Goal: Task Accomplishment & Management: Manage account settings

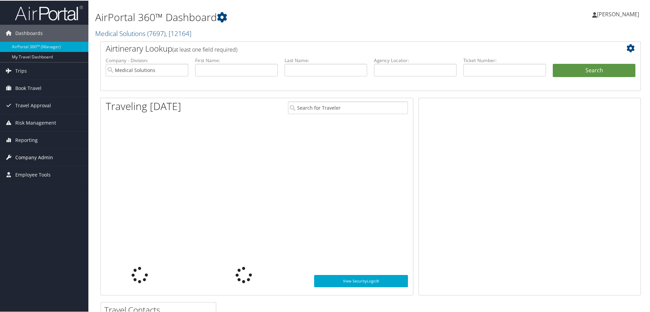
click at [32, 154] on span "Company Admin" at bounding box center [34, 156] width 38 height 17
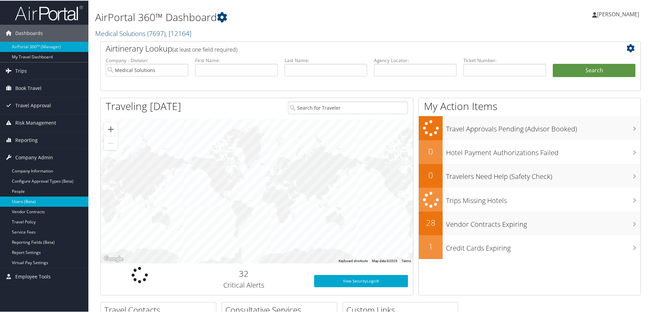
click at [30, 198] on link "Users (Beta)" at bounding box center [44, 201] width 88 height 10
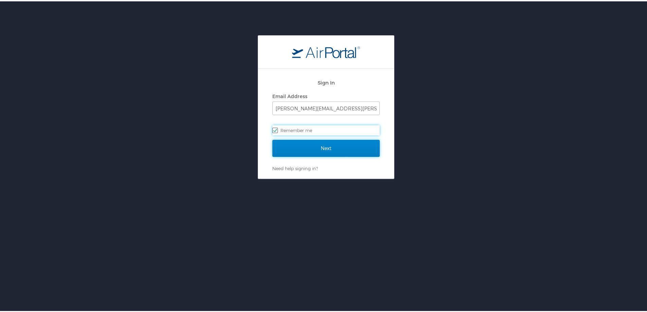
click at [301, 146] on input "Next" at bounding box center [325, 147] width 107 height 17
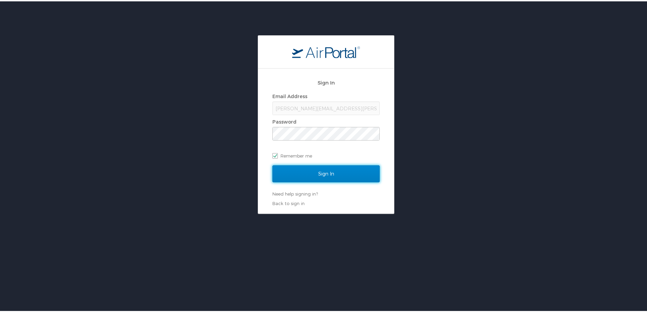
click at [303, 173] on input "Sign In" at bounding box center [325, 172] width 107 height 17
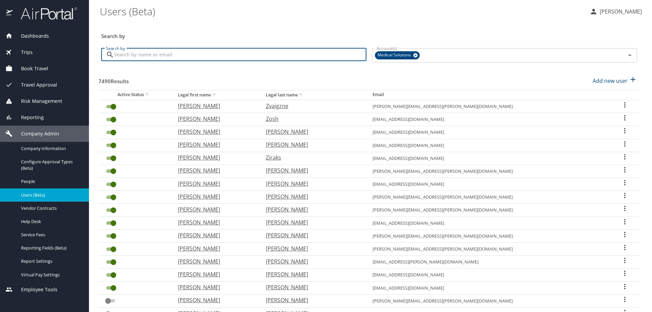
click at [137, 53] on input "Search by" at bounding box center [240, 54] width 252 height 13
type input "ga"
checkbox input "false"
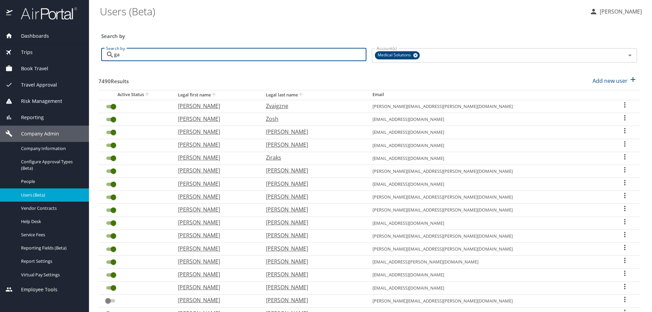
checkbox input "true"
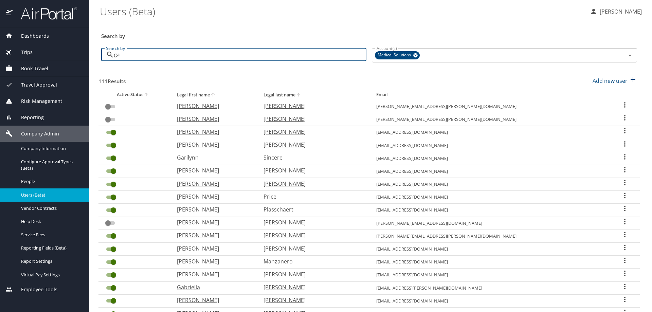
type input "g"
checkbox input "true"
checkbox input "false"
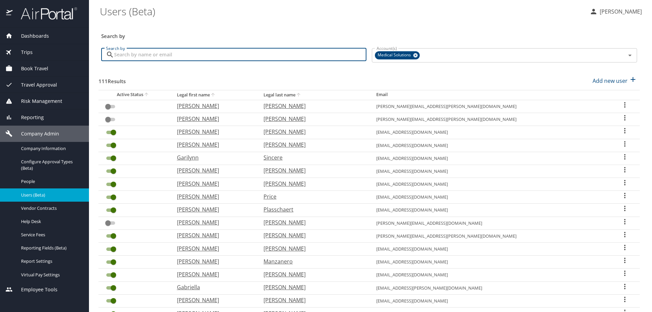
checkbox input "false"
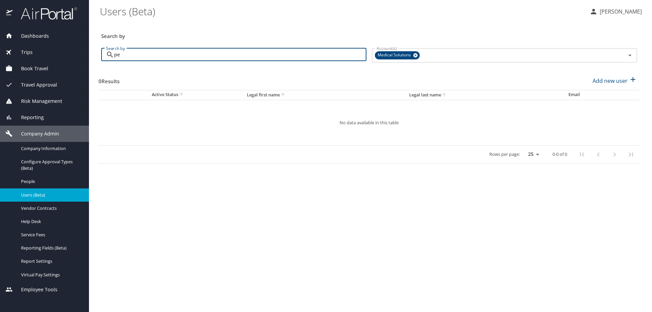
type input "p"
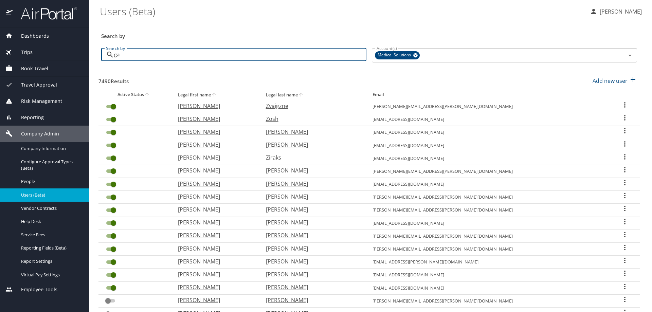
type input "gab"
checkbox input "false"
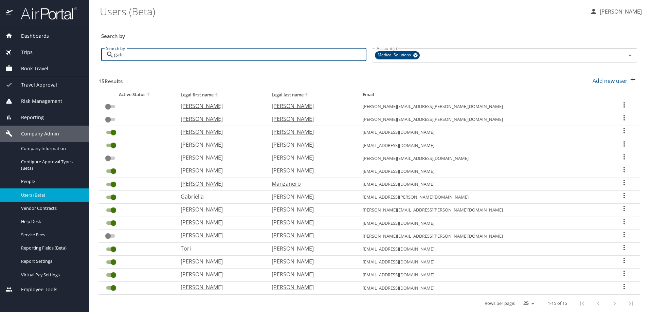
scroll to position [18, 0]
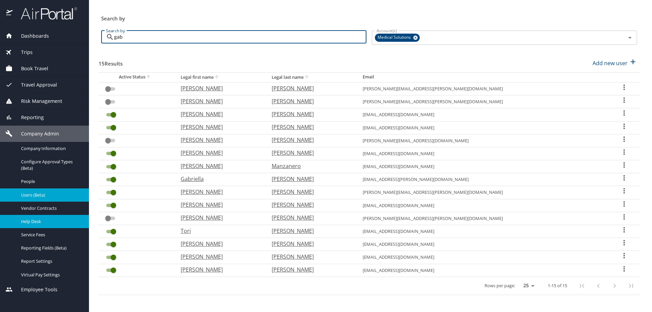
type input "gab"
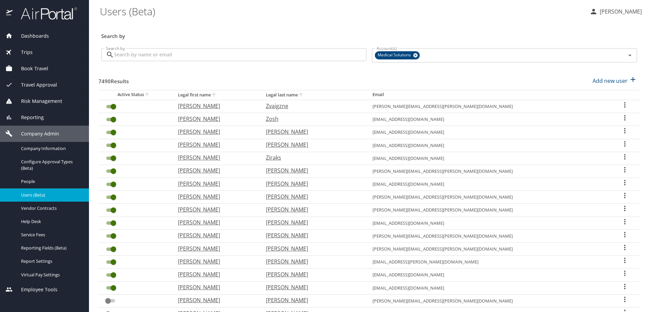
click at [42, 67] on span "Book Travel" at bounding box center [31, 68] width 36 height 7
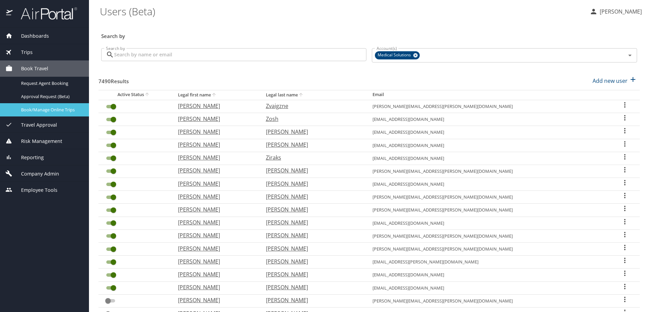
click at [53, 113] on div "Book/Manage Online Trips" at bounding box center [44, 110] width 78 height 8
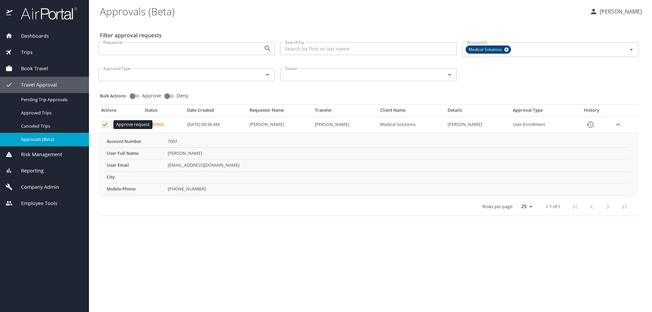
click at [104, 125] on icon "Approval table" at bounding box center [105, 124] width 6 height 6
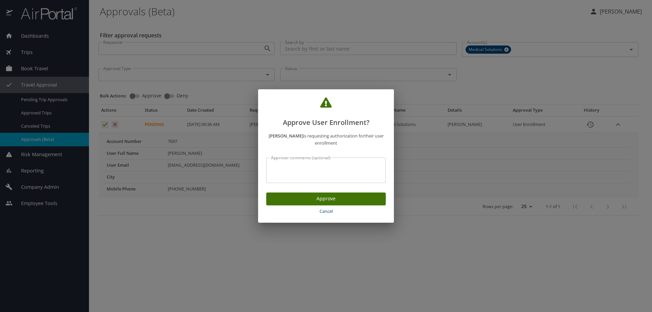
click at [287, 198] on span "Approve" at bounding box center [326, 199] width 109 height 8
